Goal: Navigation & Orientation: Find specific page/section

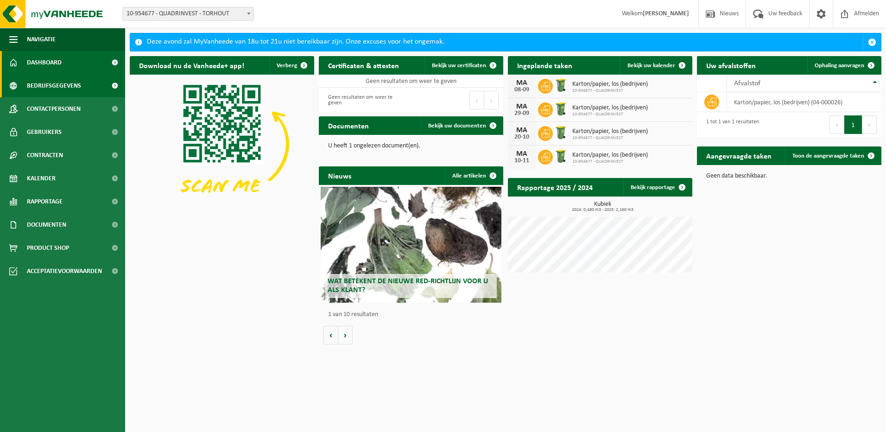
click at [46, 86] on span "Bedrijfsgegevens" at bounding box center [54, 85] width 54 height 23
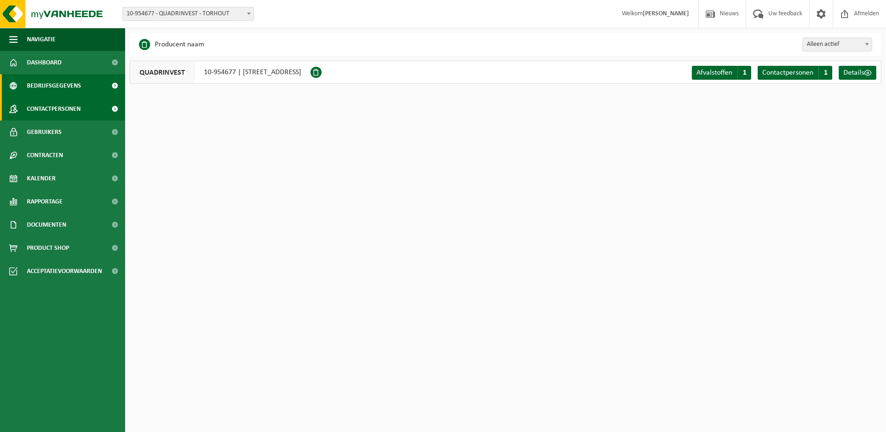
click at [63, 111] on span "Contactpersonen" at bounding box center [54, 108] width 54 height 23
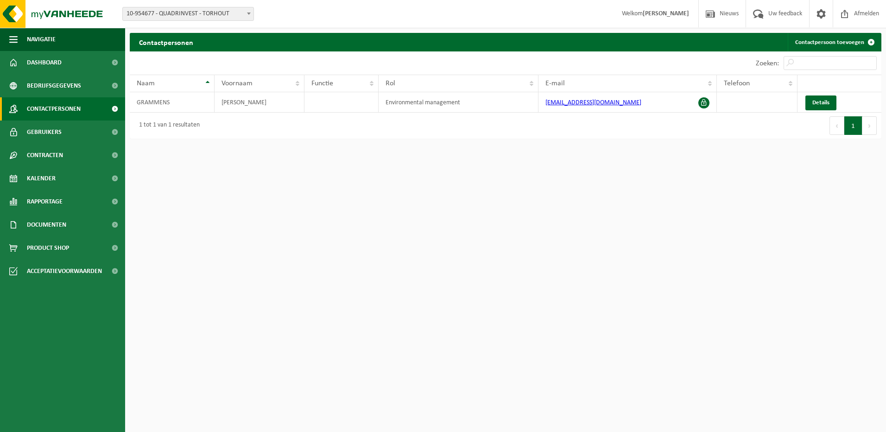
click at [47, 128] on span "Gebruikers" at bounding box center [44, 132] width 35 height 23
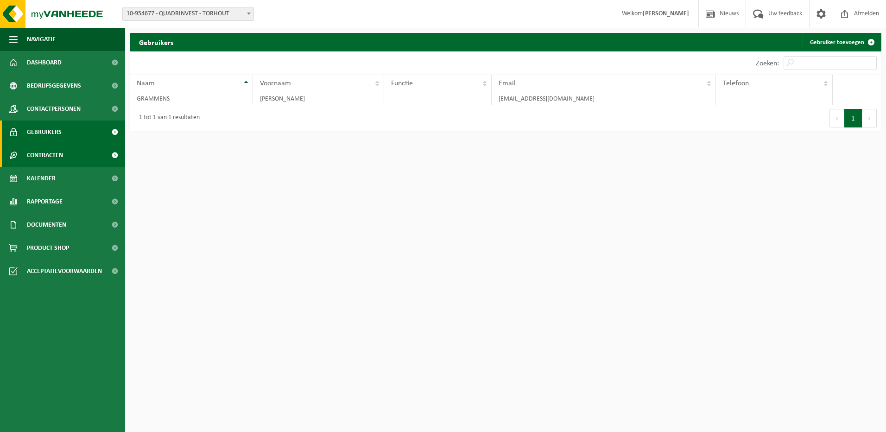
click at [45, 152] on span "Contracten" at bounding box center [45, 155] width 36 height 23
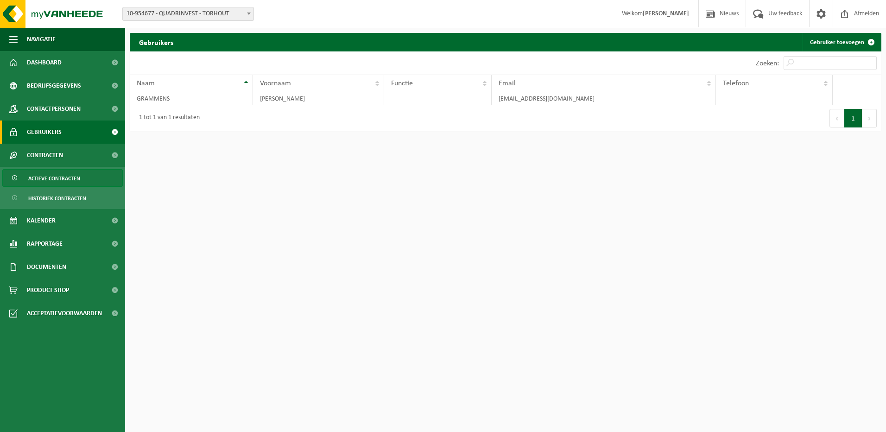
click at [58, 178] on span "Actieve contracten" at bounding box center [54, 179] width 52 height 18
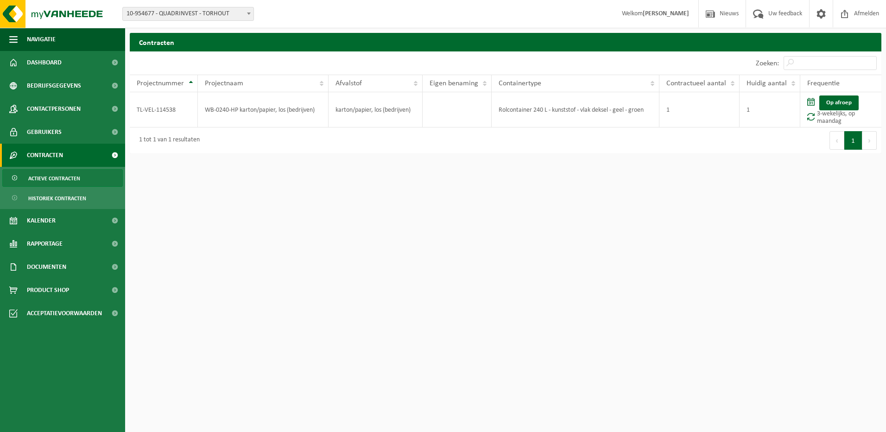
click at [48, 177] on span "Actieve contracten" at bounding box center [54, 179] width 52 height 18
click at [864, 15] on span "Afmelden" at bounding box center [867, 13] width 30 height 27
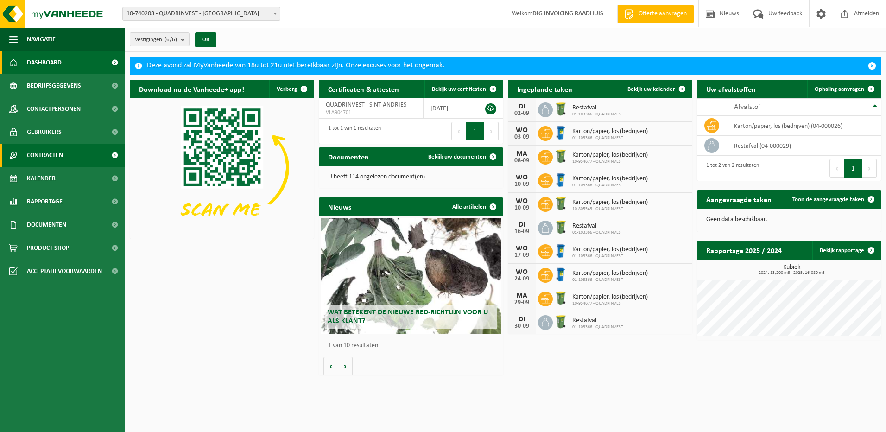
click at [37, 152] on span "Contracten" at bounding box center [45, 155] width 36 height 23
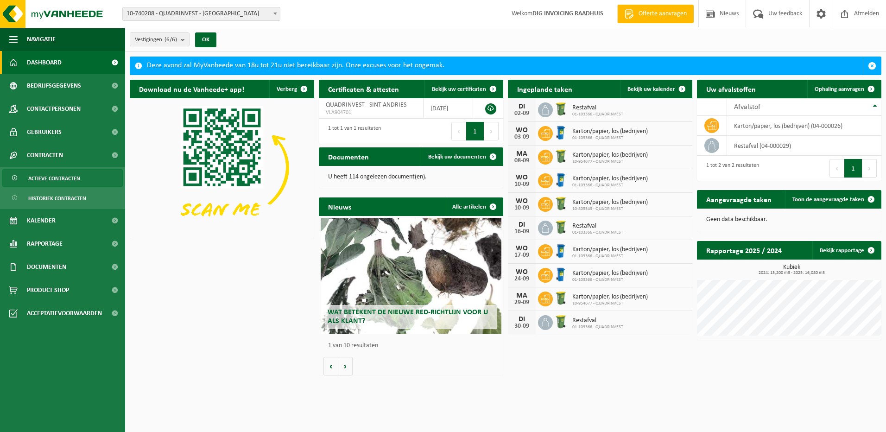
click at [42, 179] on span "Actieve contracten" at bounding box center [54, 179] width 52 height 18
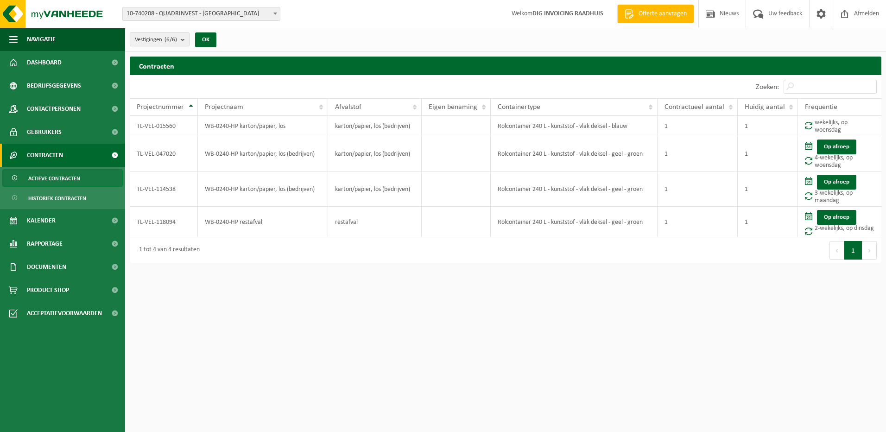
click at [180, 38] on button "Vestigingen (6/6)" at bounding box center [160, 39] width 60 height 14
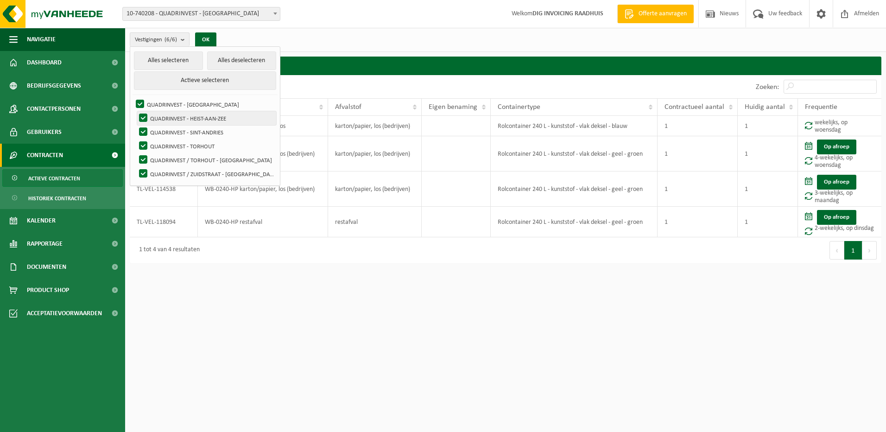
click at [205, 117] on label "QUADRINVEST - HEIST-AAN-ZEE" at bounding box center [206, 118] width 139 height 14
click at [136, 111] on input "QUADRINVEST - HEIST-AAN-ZEE" at bounding box center [135, 111] width 0 height 0
click at [205, 117] on label "QUADRINVEST - HEIST-AAN-ZEE" at bounding box center [206, 118] width 139 height 14
click at [136, 111] on input "QUADRINVEST - HEIST-AAN-ZEE" at bounding box center [135, 111] width 0 height 0
checkbox input "true"
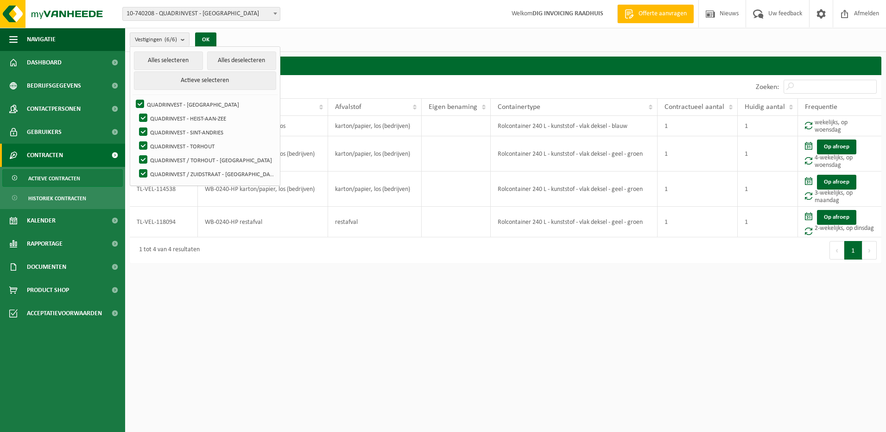
click at [299, 29] on div "Vestigingen (6/6) Alles selecteren Alles deselecteren Actieve selecteren QUADRI…" at bounding box center [505, 40] width 761 height 24
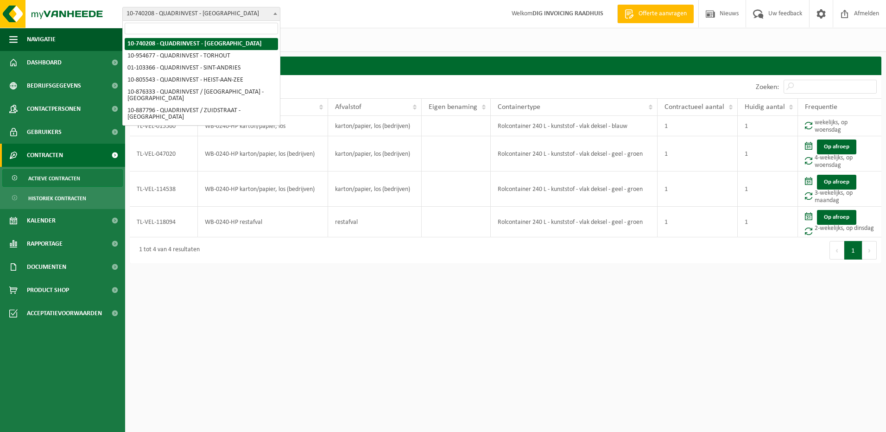
click at [275, 13] on b at bounding box center [275, 14] width 4 height 2
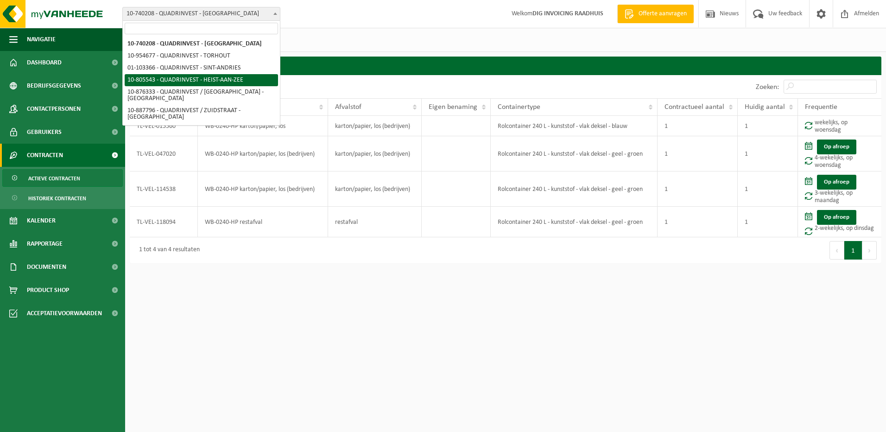
select select "34798"
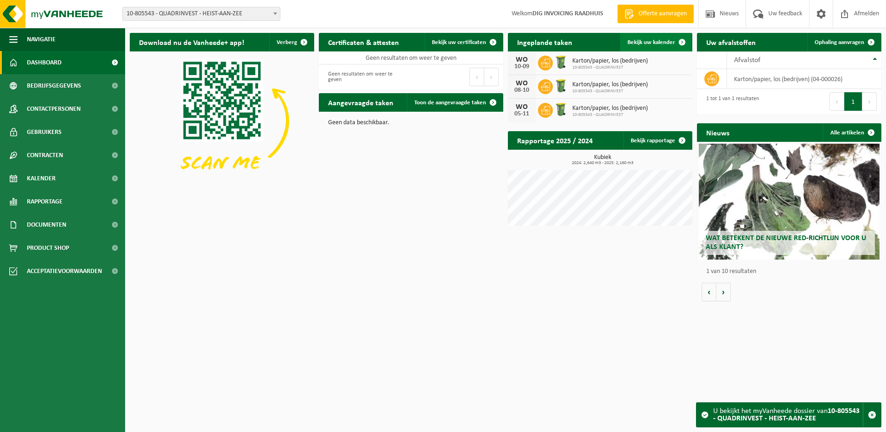
click at [656, 44] on span "Bekijk uw kalender" at bounding box center [652, 42] width 48 height 6
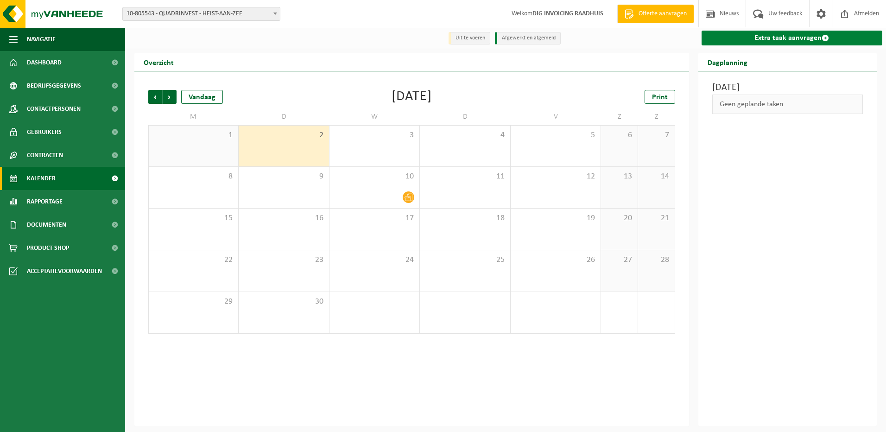
click at [781, 38] on link "Extra taak aanvragen" at bounding box center [792, 38] width 181 height 15
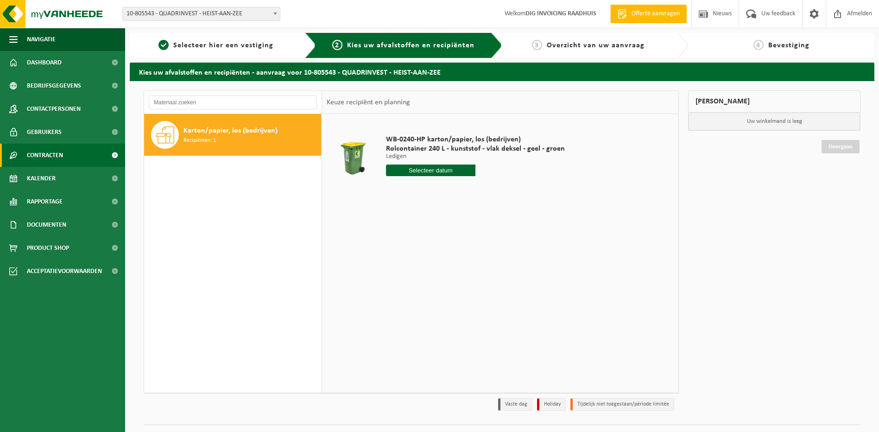
click at [37, 155] on span "Contracten" at bounding box center [45, 155] width 36 height 23
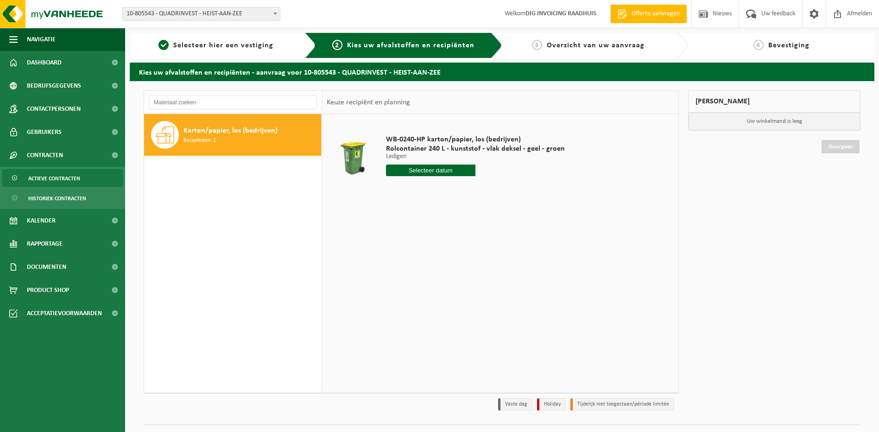
click at [47, 179] on span "Actieve contracten" at bounding box center [54, 179] width 52 height 18
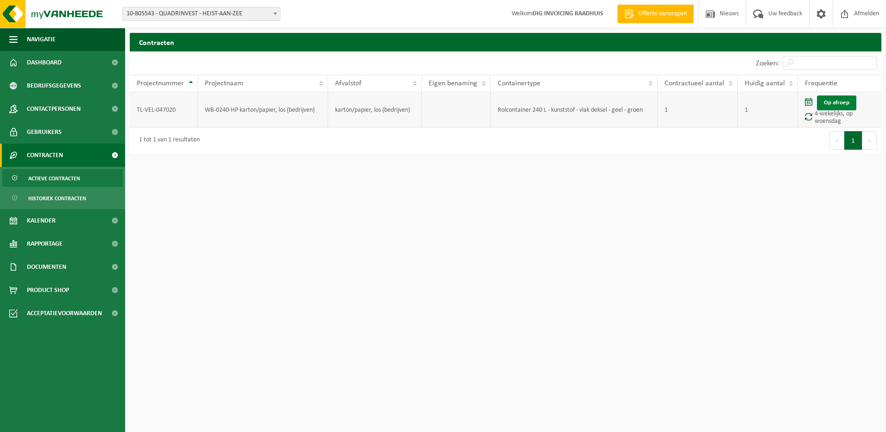
click at [827, 106] on link "Op afroep" at bounding box center [836, 102] width 39 height 15
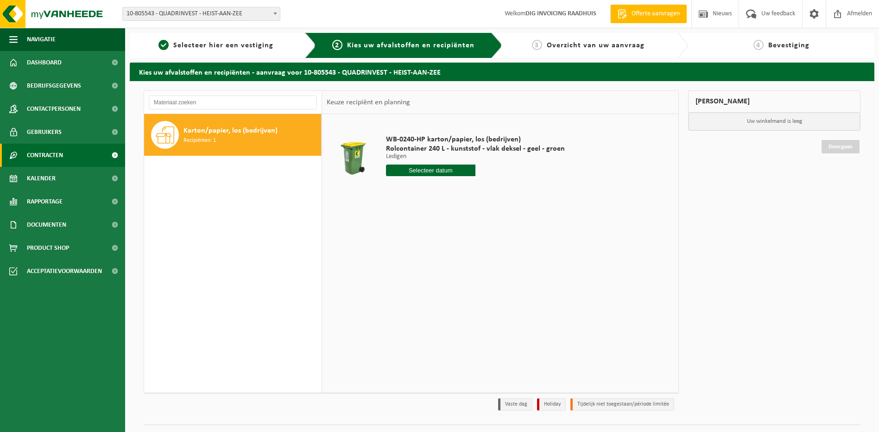
click at [51, 156] on span "Contracten" at bounding box center [45, 155] width 36 height 23
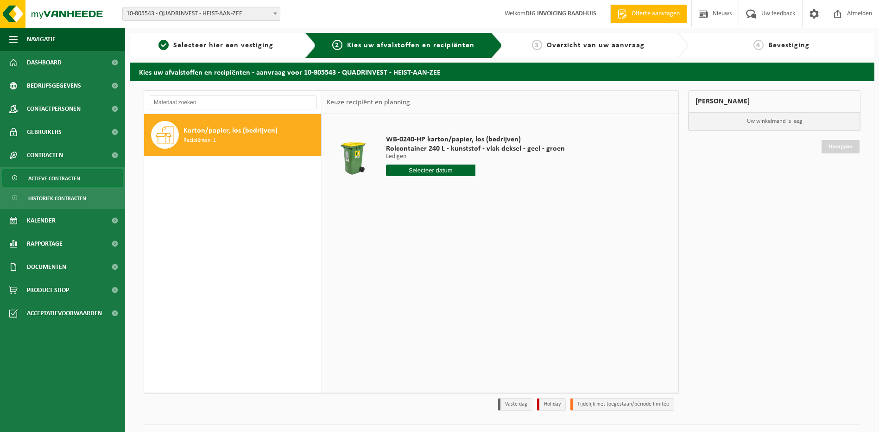
click at [45, 182] on span "Actieve contracten" at bounding box center [54, 179] width 52 height 18
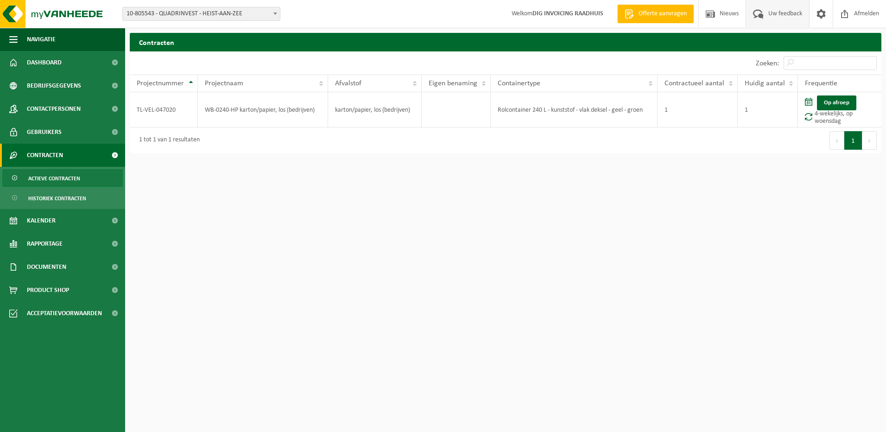
click at [782, 14] on span "Uw feedback" at bounding box center [785, 13] width 38 height 27
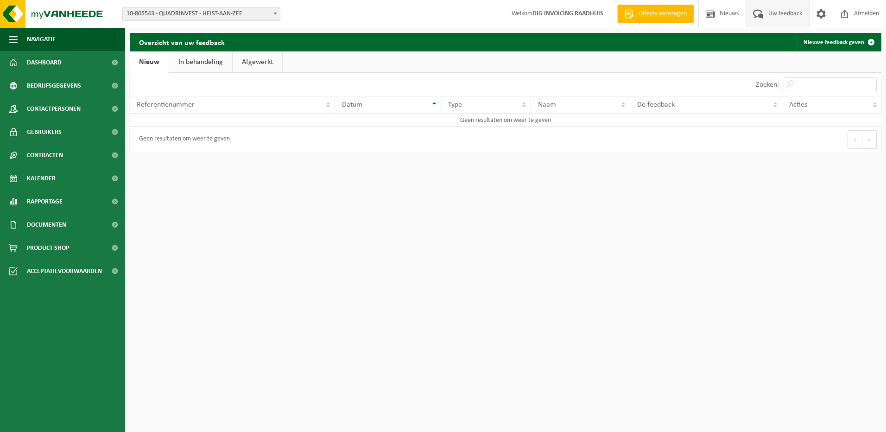
click at [214, 64] on link "In behandeling" at bounding box center [200, 61] width 63 height 21
click at [259, 62] on link "Afgewerkt" at bounding box center [259, 61] width 50 height 21
click at [42, 155] on span "Contracten" at bounding box center [45, 155] width 36 height 23
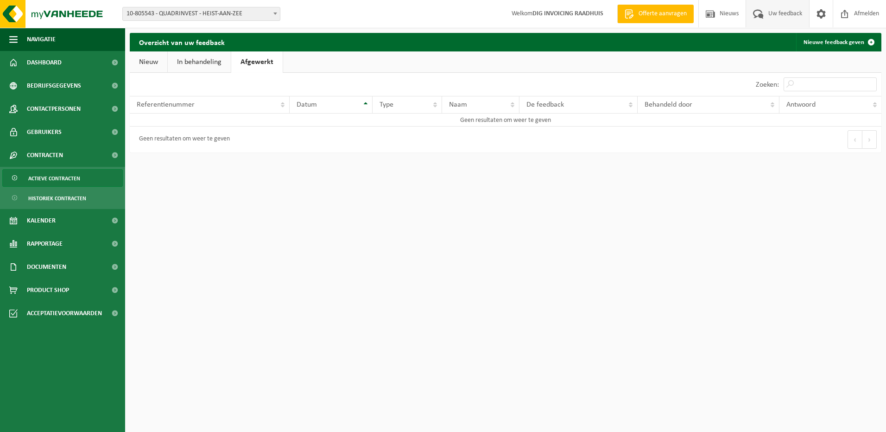
click at [46, 178] on span "Actieve contracten" at bounding box center [54, 179] width 52 height 18
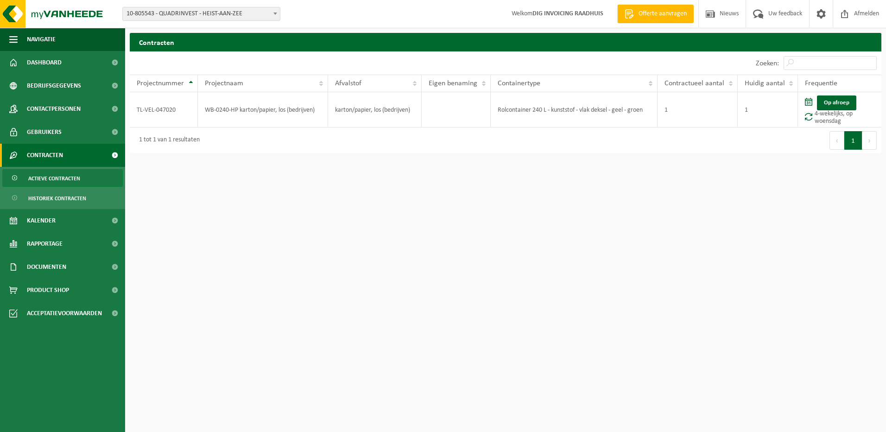
click at [532, 280] on html "Vestiging: 10-740208 - QUADRINVEST - [GEOGRAPHIC_DATA] 10-954677 - QUADRINVEST …" at bounding box center [443, 216] width 886 height 432
click at [55, 104] on span "Contactpersonen" at bounding box center [54, 108] width 54 height 23
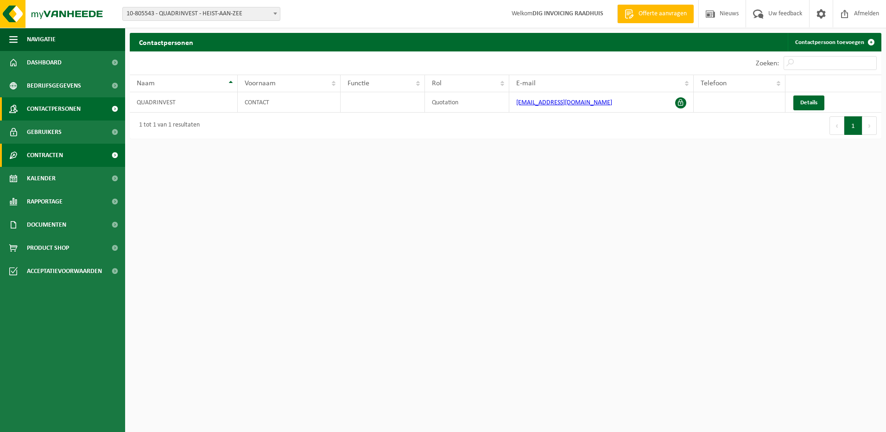
click at [38, 158] on span "Contracten" at bounding box center [45, 155] width 36 height 23
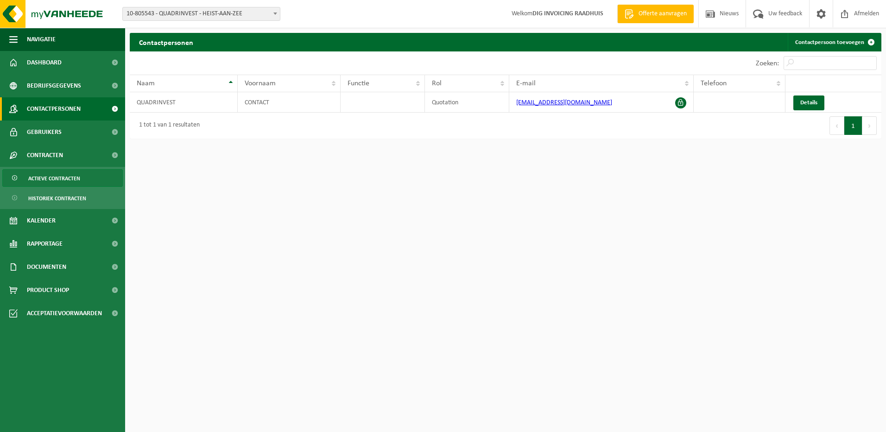
click at [44, 177] on span "Actieve contracten" at bounding box center [54, 179] width 52 height 18
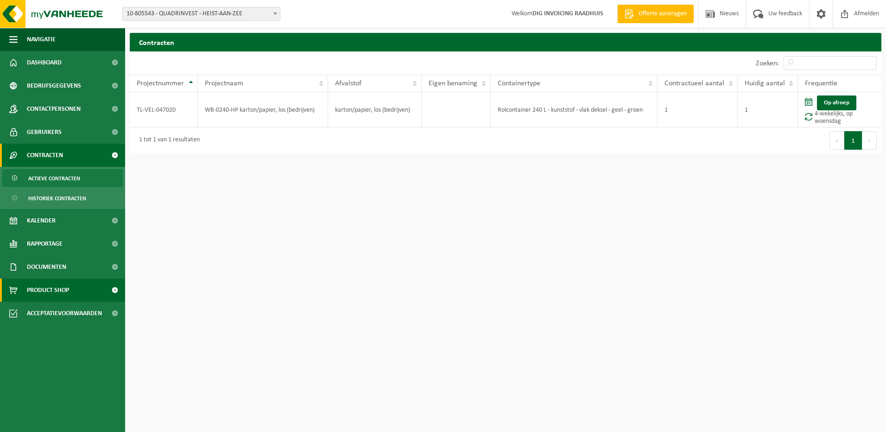
click at [45, 289] on span "Product Shop" at bounding box center [48, 290] width 42 height 23
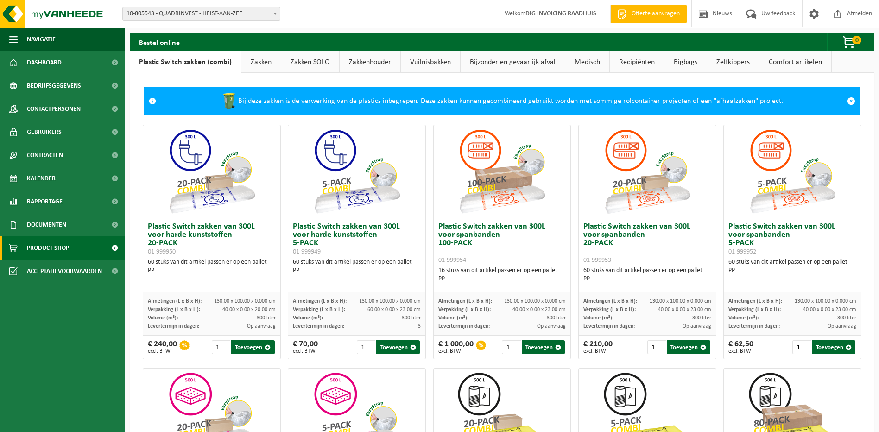
click at [425, 59] on link "Vuilnisbakken" at bounding box center [430, 61] width 59 height 21
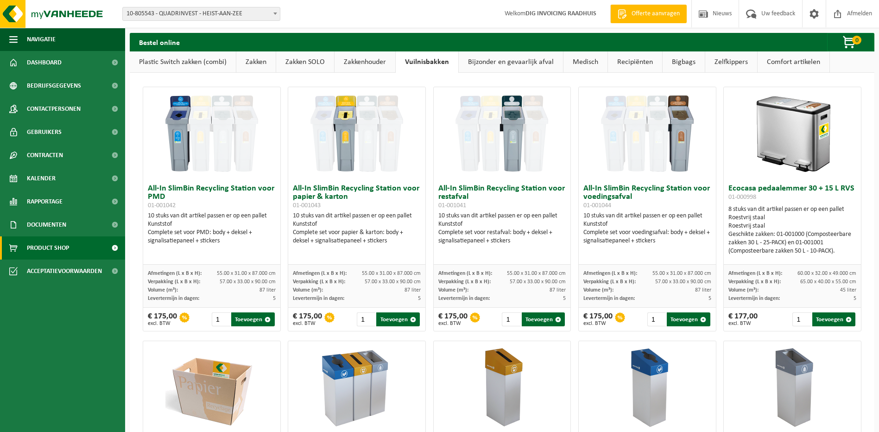
click at [527, 62] on link "Bijzonder en gevaarlijk afval" at bounding box center [511, 61] width 104 height 21
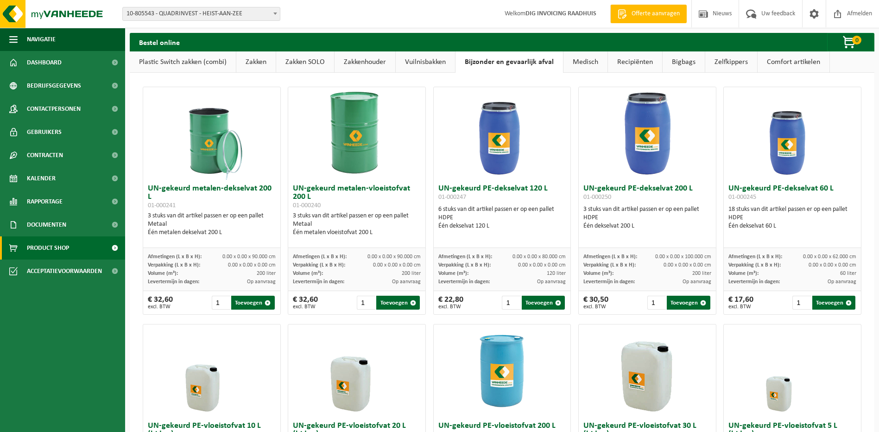
click at [675, 64] on link "Bigbags" at bounding box center [684, 61] width 42 height 21
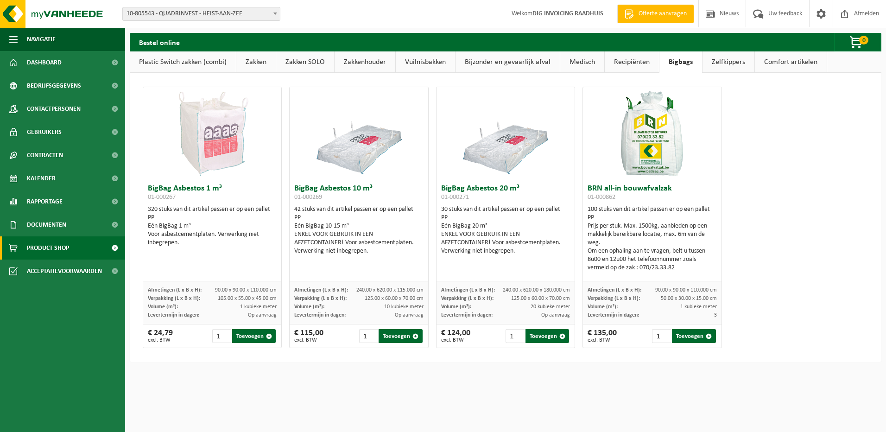
click at [728, 61] on link "Zelfkippers" at bounding box center [729, 61] width 52 height 21
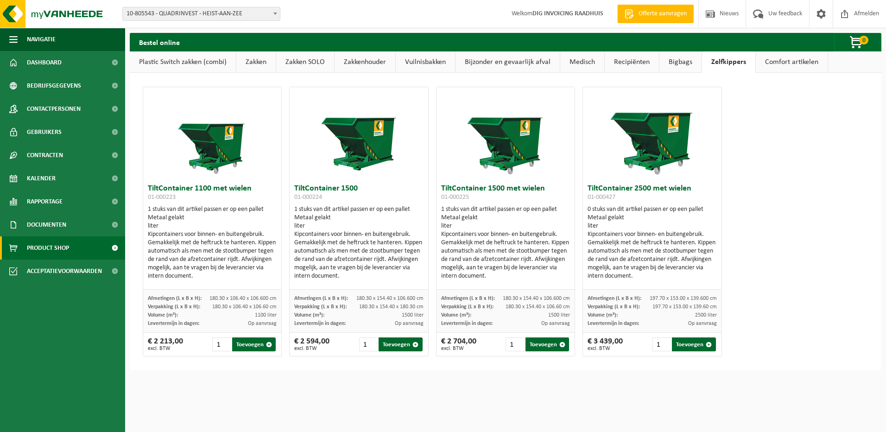
click at [794, 59] on link "Comfort artikelen" at bounding box center [792, 61] width 72 height 21
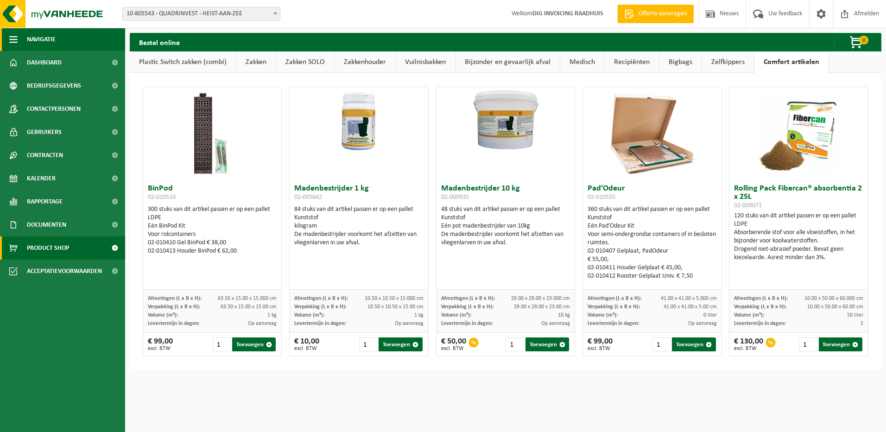
click at [42, 35] on span "Navigatie" at bounding box center [41, 39] width 29 height 23
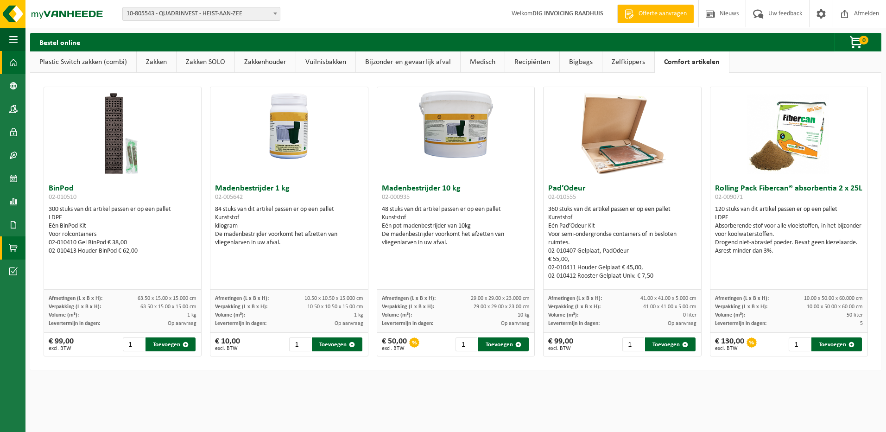
click at [13, 64] on span at bounding box center [13, 62] width 8 height 23
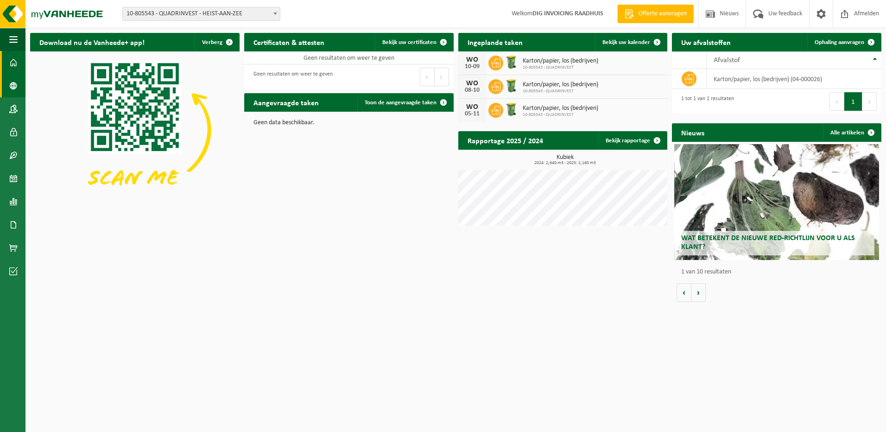
click at [15, 83] on span at bounding box center [13, 85] width 8 height 23
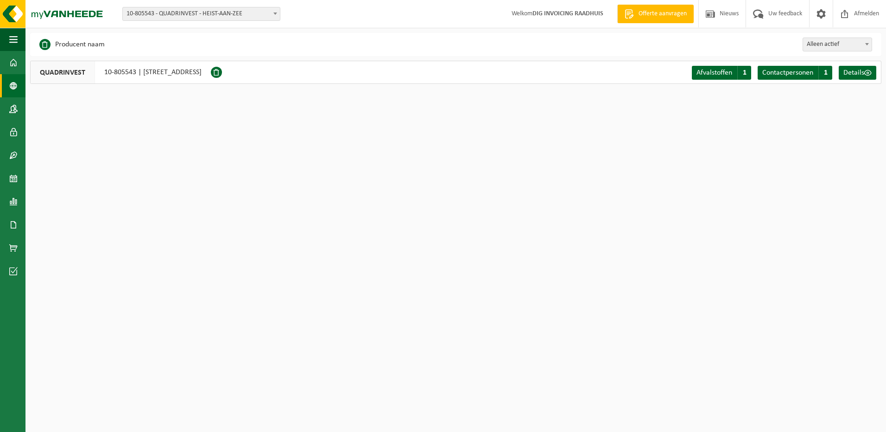
click at [275, 14] on b at bounding box center [275, 14] width 4 height 2
